Goal: Information Seeking & Learning: Learn about a topic

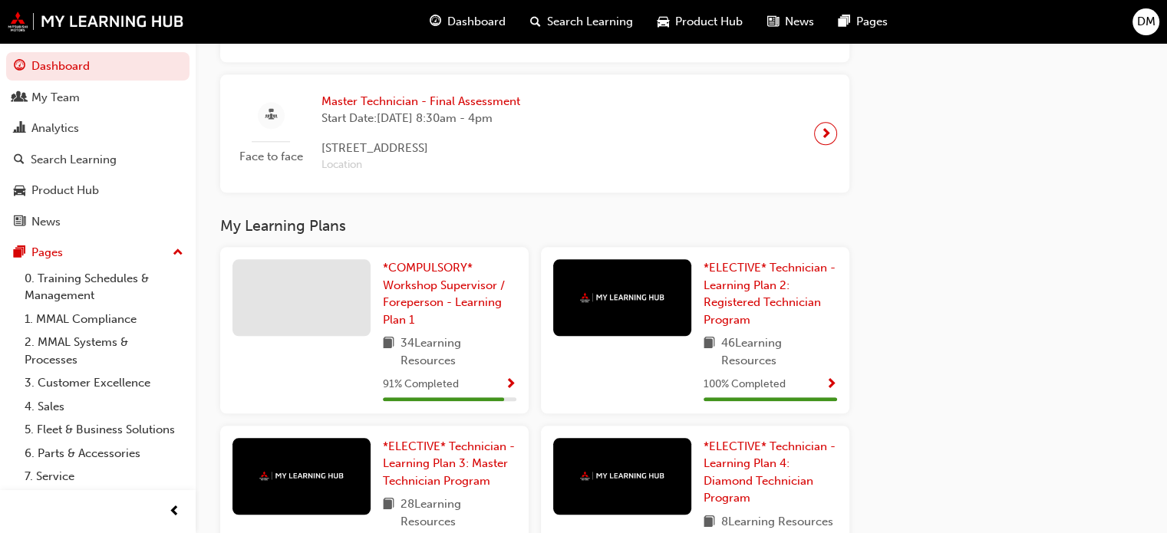
scroll to position [1639, 0]
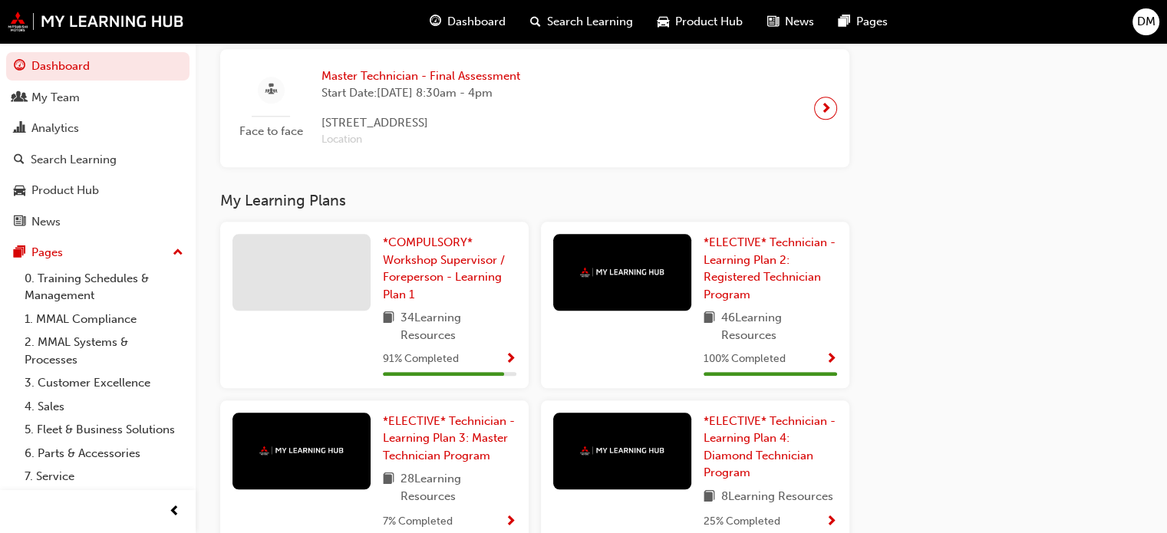
click at [508, 365] on span "Show Progress" at bounding box center [511, 360] width 12 height 14
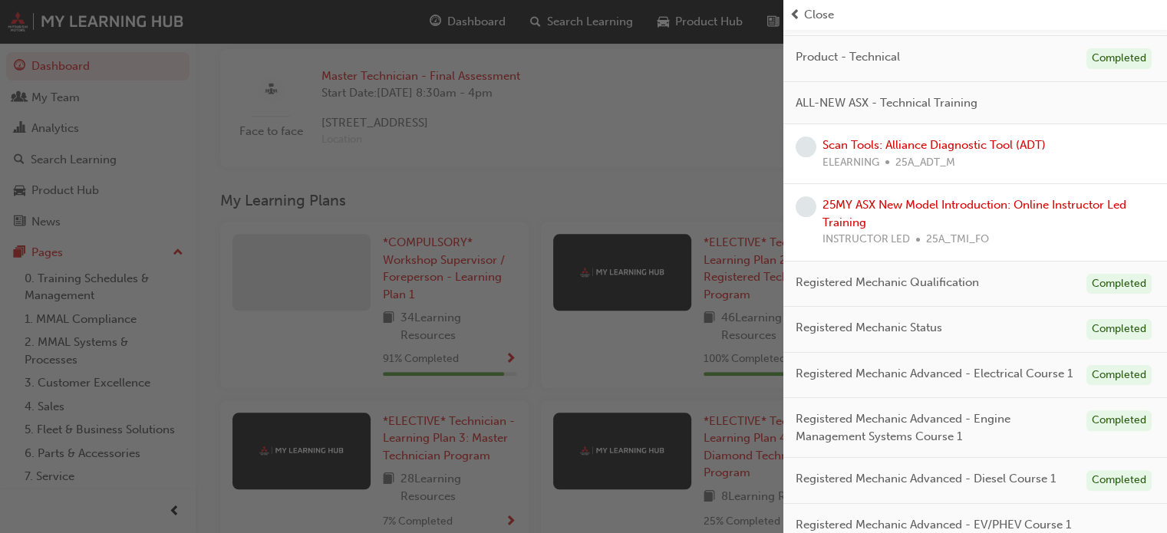
scroll to position [363, 0]
click at [976, 139] on link "Scan Tools: Alliance Diagnostic Tool (ADT)" at bounding box center [934, 146] width 223 height 14
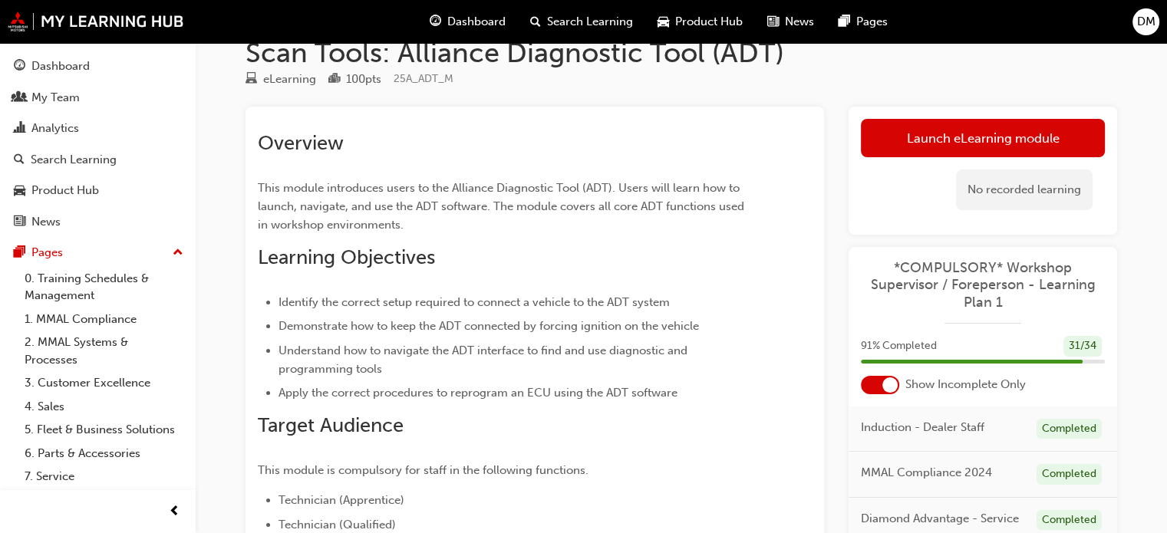
scroll to position [11, 0]
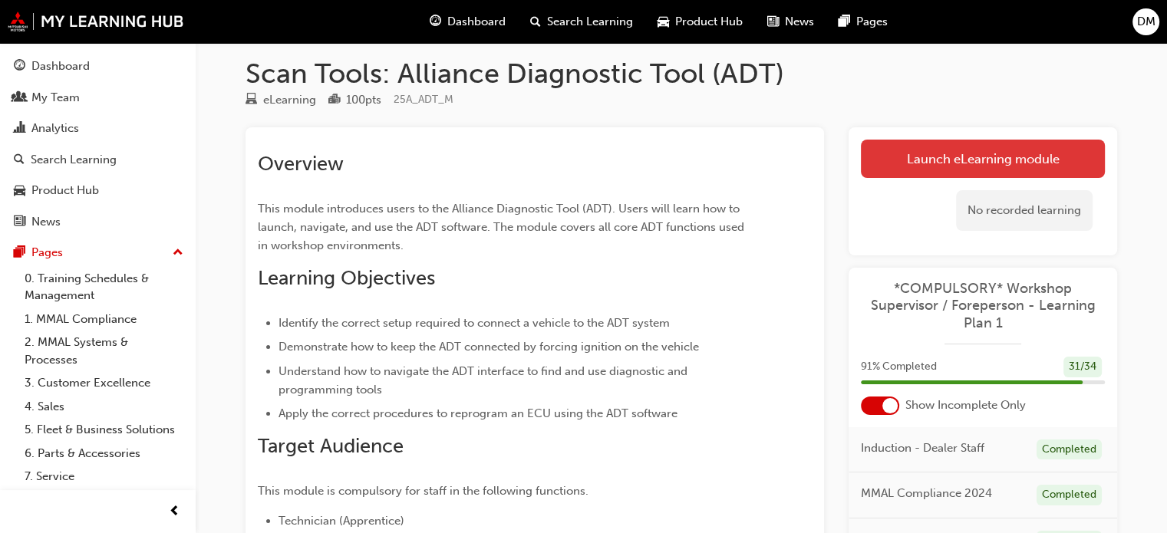
click at [937, 157] on link "Launch eLearning module" at bounding box center [983, 159] width 244 height 38
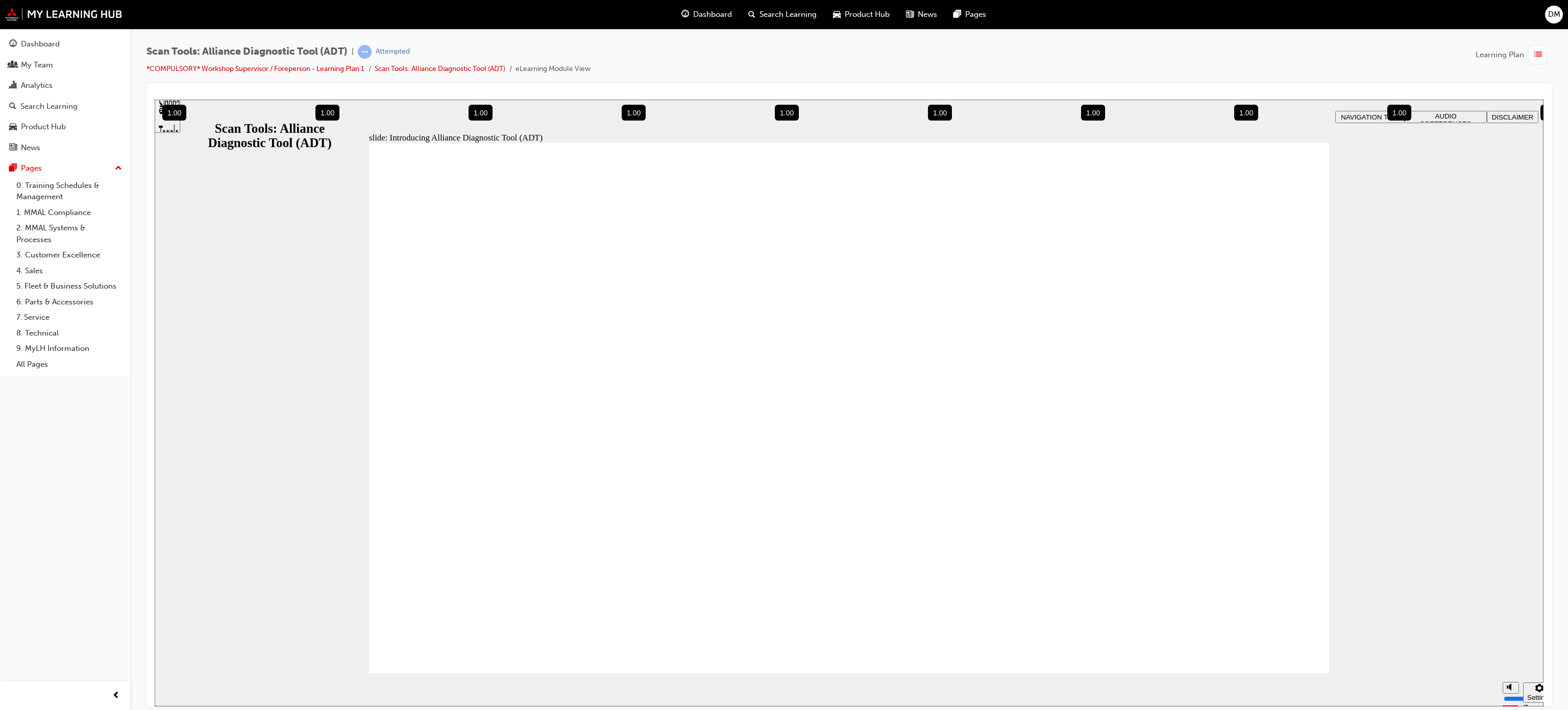
drag, startPoint x: 896, startPoint y: 100, endPoint x: 998, endPoint y: 119, distance: 103.8
click at [776, 119] on div "slide: Introducing Alliance Diagnostic Tool (ADT) Rectangle 1 B N Rectangle 3 I…" at bounding box center [849, 403] width 1388 height 607
